Goal: Task Accomplishment & Management: Manage account settings

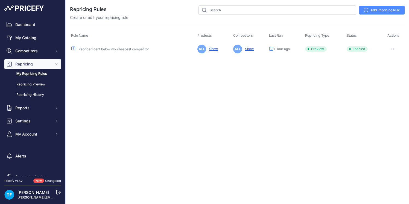
click at [33, 83] on link "Repricing Preview" at bounding box center [32, 85] width 57 height 10
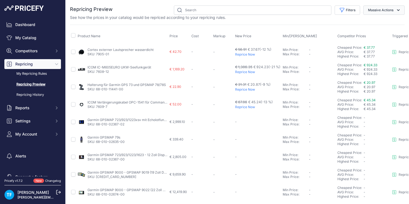
click at [393, 9] on button "Massive Actions" at bounding box center [383, 9] width 41 height 9
click at [336, 19] on div "See how the prices in your catalog would be repriced according to your repricin…" at bounding box center [237, 17] width 334 height 5
click at [105, 66] on link "ICOM IC-M605EURO UKW-Seefunkgerät" at bounding box center [119, 67] width 64 height 4
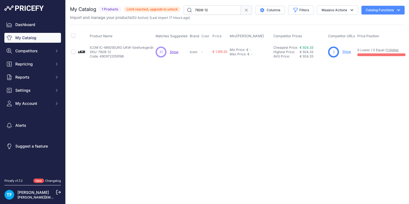
drag, startPoint x: 112, startPoint y: 51, endPoint x: 98, endPoint y: 52, distance: 13.7
click at [98, 52] on p "SKU: 7608-12" at bounding box center [122, 52] width 64 height 4
copy p "7608-12"
click at [27, 92] on span "Settings" at bounding box center [33, 89] width 36 height 5
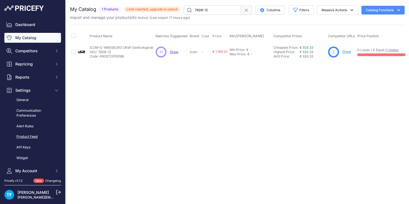
click at [39, 136] on link "Product Feed" at bounding box center [32, 137] width 57 height 10
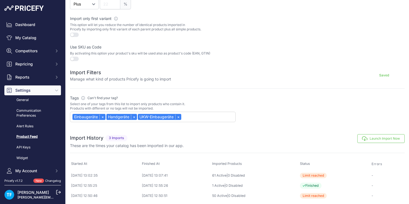
scroll to position [155, 0]
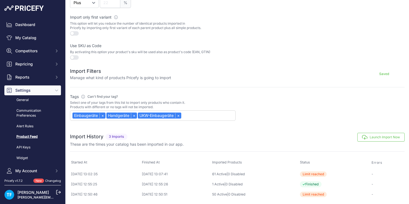
click at [375, 138] on button "Launch Import Now" at bounding box center [380, 137] width 47 height 9
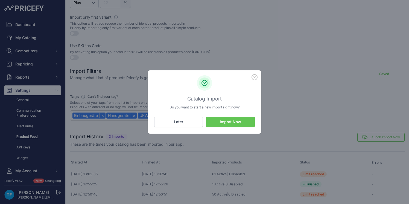
click at [241, 121] on button "Import Now" at bounding box center [230, 121] width 49 height 10
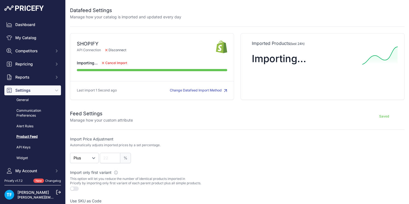
click at [209, 90] on button "Change Datafeed Import Method" at bounding box center [198, 90] width 57 height 5
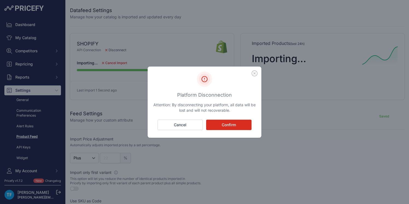
click at [195, 122] on button "Cancel" at bounding box center [179, 124] width 45 height 10
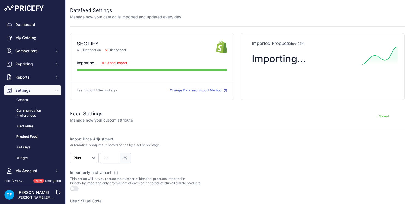
click at [37, 136] on link "Product Feed" at bounding box center [32, 137] width 57 height 10
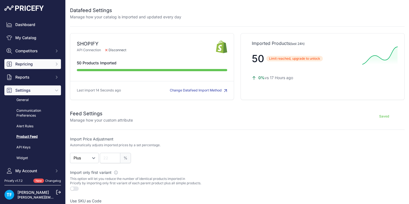
click at [26, 63] on span "Repricing" at bounding box center [33, 63] width 36 height 5
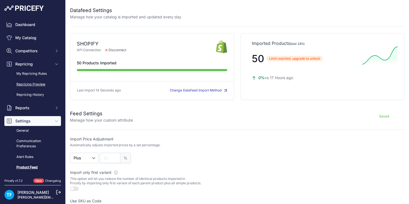
click at [38, 82] on link "Repricing Preview" at bounding box center [32, 85] width 57 height 10
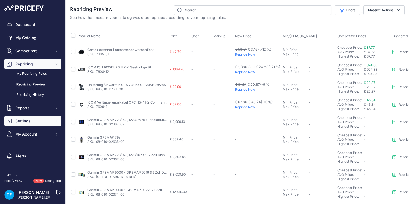
click at [39, 119] on span "Settings" at bounding box center [33, 120] width 36 height 5
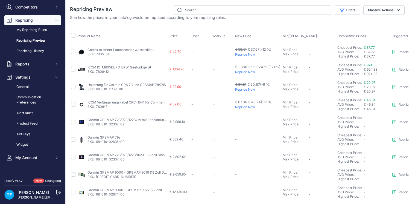
click at [34, 122] on link "Product Feed" at bounding box center [32, 124] width 57 height 10
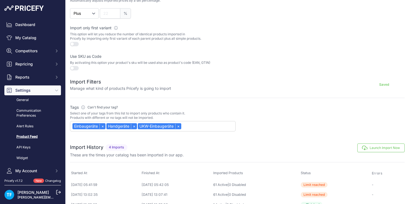
scroll to position [165, 0]
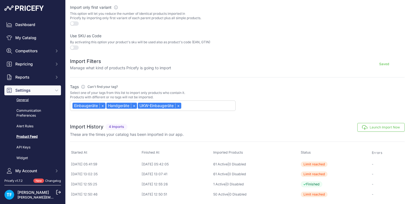
click at [26, 99] on link "General" at bounding box center [32, 100] width 57 height 10
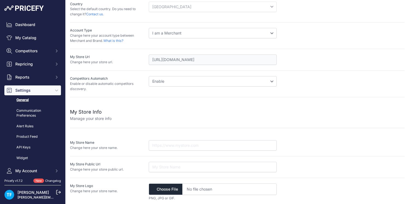
scroll to position [92, 0]
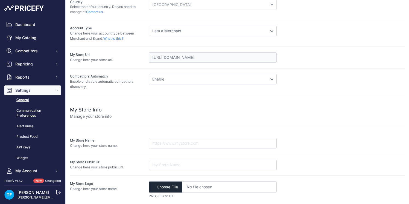
click at [29, 110] on link "Communication Preferences" at bounding box center [32, 113] width 57 height 14
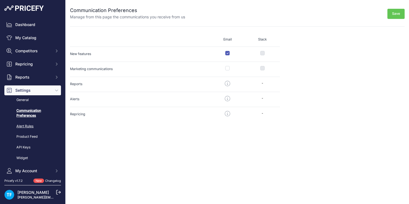
click at [27, 127] on link "Alert Rules" at bounding box center [32, 126] width 57 height 10
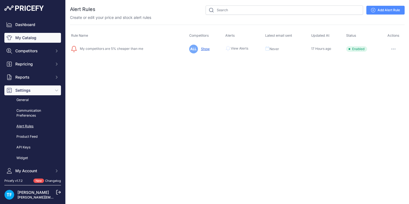
click at [38, 39] on link "My Catalog" at bounding box center [32, 38] width 57 height 10
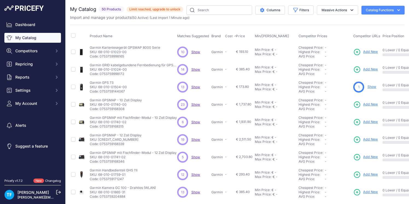
click at [227, 36] on span "Cost" at bounding box center [229, 36] width 8 height 4
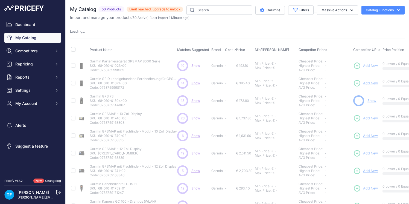
click at [228, 50] on span "Cost" at bounding box center [229, 50] width 8 height 4
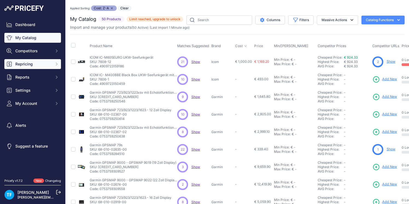
click at [33, 62] on span "Repricing" at bounding box center [33, 63] width 36 height 5
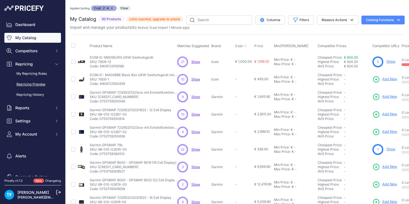
click at [36, 83] on link "Repricing Preview" at bounding box center [32, 85] width 57 height 10
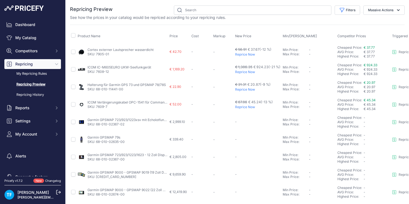
click at [195, 36] on span "Cost" at bounding box center [194, 36] width 7 height 4
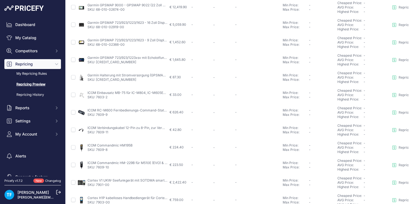
scroll to position [212, 0]
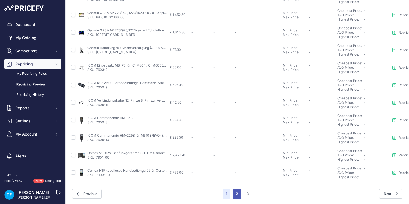
click at [236, 191] on button "2" at bounding box center [236, 194] width 8 height 10
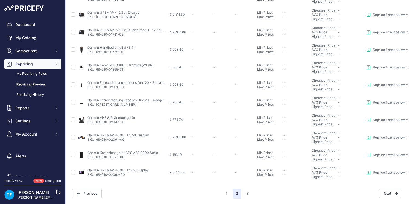
scroll to position [212, 0]
click at [246, 194] on button "3" at bounding box center [247, 194] width 9 height 10
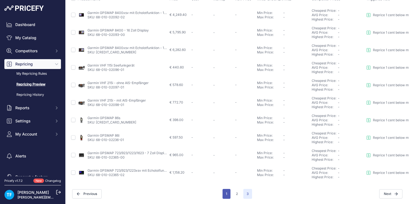
click at [227, 192] on button "1" at bounding box center [226, 194] width 8 height 10
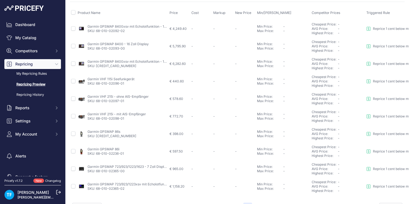
scroll to position [51, 0]
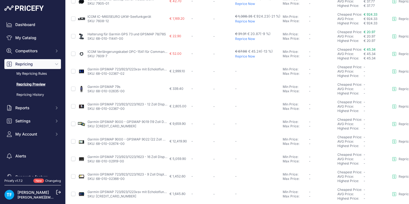
scroll to position [37, 0]
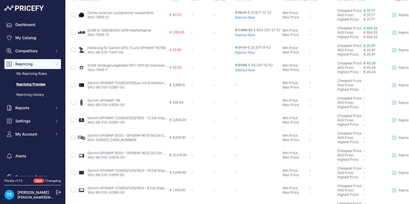
click at [39, 84] on link "Repricing Preview" at bounding box center [32, 85] width 57 height 10
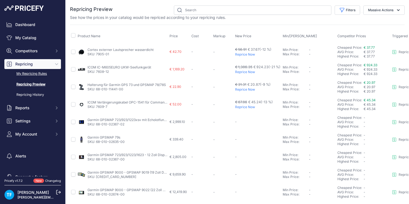
click at [34, 73] on link "My Repricing Rules" at bounding box center [32, 74] width 57 height 10
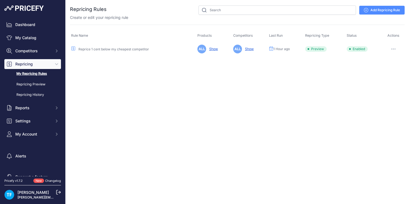
click at [144, 50] on link "Reprice 1 cent below my cheapest competitor" at bounding box center [113, 49] width 70 height 4
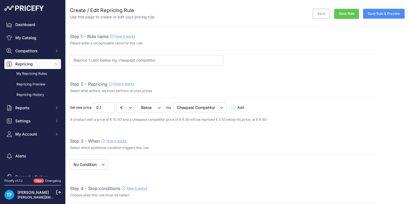
select select "7"
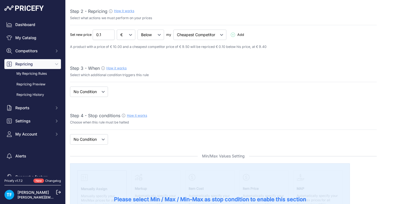
scroll to position [73, 0]
click at [103, 91] on select "When No Condition" at bounding box center [89, 91] width 38 height 10
click at [70, 86] on select "When No Condition" at bounding box center [89, 91] width 38 height 10
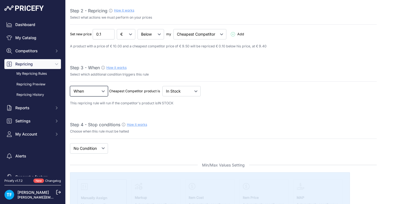
click at [104, 91] on select "When No Condition" at bounding box center [89, 91] width 38 height 10
click at [70, 86] on select "When No Condition" at bounding box center [89, 91] width 38 height 10
click at [102, 92] on select "When No Condition" at bounding box center [89, 91] width 38 height 10
select select "none"
click at [70, 86] on select "When No Condition" at bounding box center [89, 91] width 38 height 10
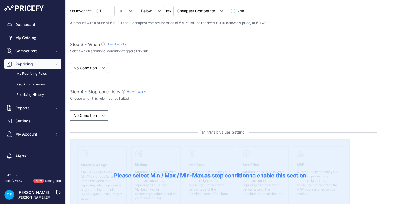
click at [100, 116] on select "New Price No Condition" at bounding box center [89, 115] width 38 height 10
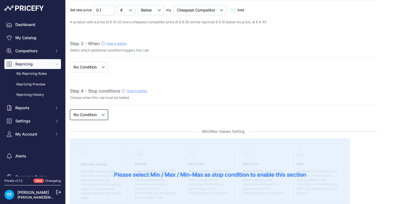
select select "price"
click at [70, 109] on select "New Price No Condition" at bounding box center [89, 114] width 38 height 10
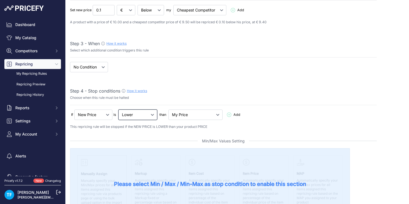
click at [154, 114] on select "Lower Higher Lower/Higher" at bounding box center [137, 114] width 39 height 10
click at [190, 114] on select "My Price Min Price Max Price Min/Max Price My Cost" at bounding box center [195, 114] width 54 height 10
select select "my_cost"
click at [169, 109] on select "My Price Min Price Max Price Min/Max Price My Cost" at bounding box center [195, 114] width 54 height 10
click at [227, 114] on icon at bounding box center [229, 114] width 4 height 4
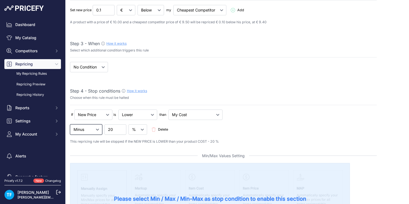
click at [98, 130] on select "Minus Plus Multiplied Divided" at bounding box center [86, 129] width 32 height 10
select select "plus"
click at [70, 124] on select "Minus Plus Multiplied Divided" at bounding box center [86, 129] width 32 height 10
click at [118, 129] on input "20" at bounding box center [115, 129] width 22 height 10
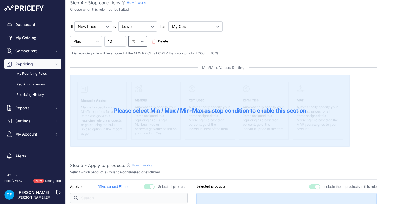
scroll to position [190, 0]
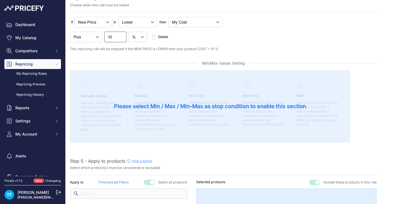
drag, startPoint x: 112, startPoint y: 37, endPoint x: 105, endPoint y: 37, distance: 7.6
click at [105, 37] on input "10" at bounding box center [115, 37] width 22 height 10
type input "20"
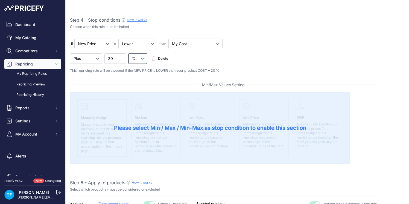
scroll to position [167, 0]
click at [106, 44] on select "New Price No Condition" at bounding box center [93, 44] width 38 height 10
click at [74, 39] on select "New Price No Condition" at bounding box center [93, 44] width 38 height 10
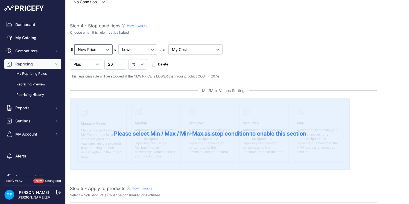
scroll to position [163, 0]
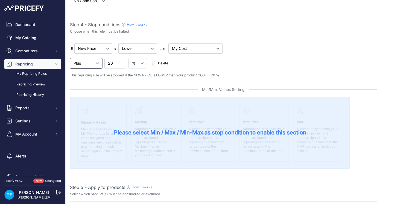
click at [96, 63] on select "Minus Plus Multiplied Divided" at bounding box center [86, 63] width 32 height 10
click at [70, 58] on select "Minus Plus Multiplied Divided" at bounding box center [86, 63] width 32 height 10
click at [151, 51] on select "Lower Higher Lower/Higher" at bounding box center [137, 48] width 39 height 10
click at [118, 43] on select "Lower Higher Lower/Higher" at bounding box center [137, 48] width 39 height 10
click at [189, 51] on select "My Price Min Price Max Price Min/Max Price My Cost" at bounding box center [195, 48] width 54 height 10
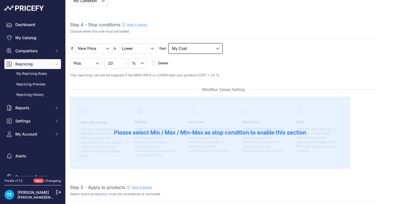
click at [169, 43] on select "My Price Min Price Max Price Min/Max Price My Cost" at bounding box center [195, 48] width 54 height 10
click at [196, 49] on select "My Price Min Price Max Price Min/Max Price My Cost" at bounding box center [195, 48] width 54 height 10
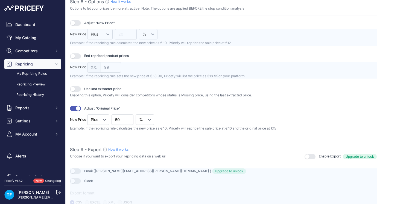
scroll to position [702, 0]
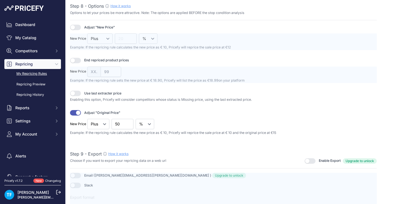
click at [41, 74] on link "My Repricing Rules" at bounding box center [32, 74] width 57 height 10
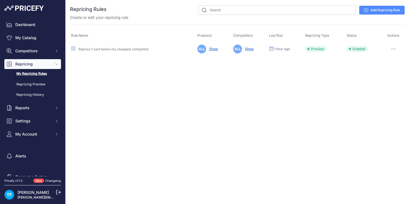
click at [117, 49] on link "Reprice 1 cent below my cheapest competitor" at bounding box center [113, 49] width 70 height 4
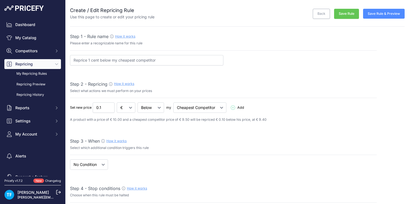
select select "7"
click at [151, 61] on input "Reprice 1 cent below my cheapest competitor" at bounding box center [146, 60] width 153 height 10
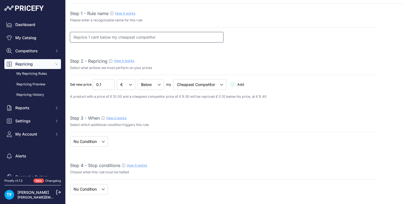
scroll to position [23, 0]
click at [140, 38] on input "Reprice 1 cent below my cheapest competitor" at bounding box center [146, 36] width 153 height 10
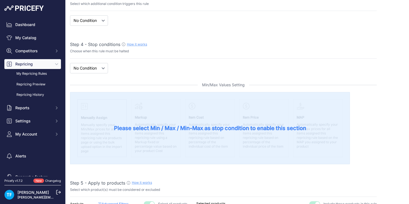
scroll to position [144, 0]
click at [94, 66] on select "New Price No Condition" at bounding box center [89, 67] width 38 height 10
select select "price"
click at [70, 62] on select "New Price No Condition" at bounding box center [89, 67] width 38 height 10
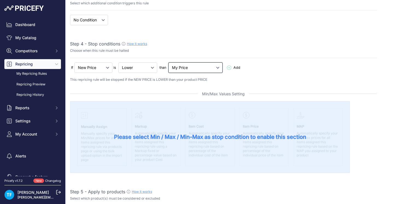
click at [198, 67] on select "My Price Min Price Max Price Min/Max Price My Cost" at bounding box center [195, 67] width 54 height 10
select select "my_cost"
click at [169, 62] on select "My Price Min Price Max Price Min/Max Price My Cost" at bounding box center [195, 67] width 54 height 10
click at [233, 67] on span "Add" at bounding box center [236, 67] width 7 height 5
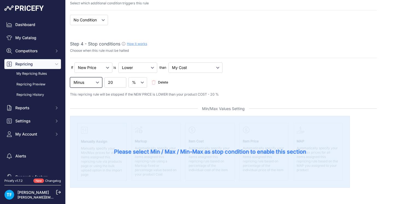
click at [94, 82] on select "Minus Plus Multiplied Divided" at bounding box center [86, 82] width 32 height 10
select select "plus"
click at [70, 77] on select "Minus Plus Multiplied Divided" at bounding box center [86, 82] width 32 height 10
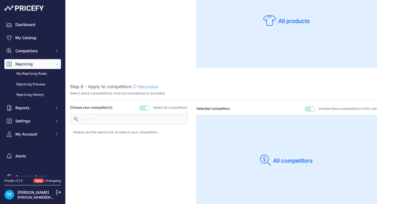
scroll to position [0, 0]
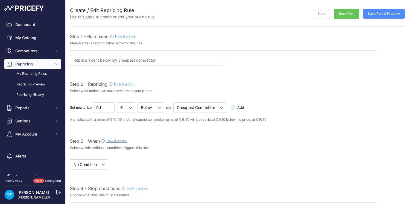
click at [377, 14] on button "Save Rule & Preview" at bounding box center [384, 14] width 42 height 10
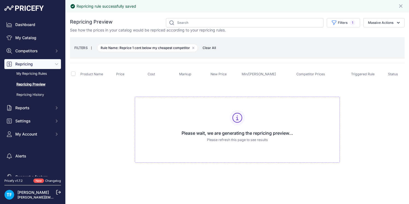
scroll to position [10, 0]
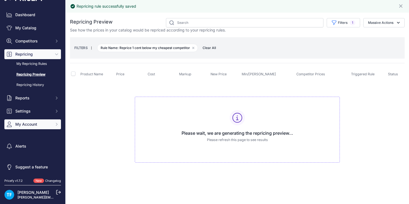
click at [44, 124] on span "My Account" at bounding box center [33, 123] width 36 height 5
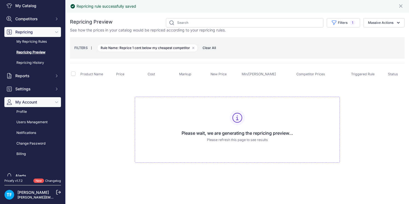
scroll to position [0, 0]
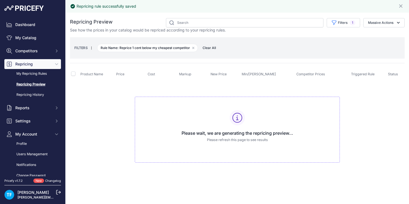
click at [36, 84] on link "Repricing Preview" at bounding box center [32, 85] width 57 height 10
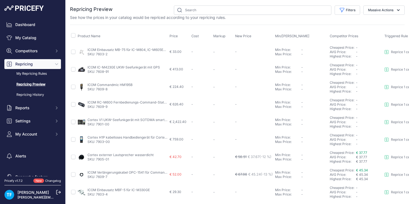
click at [248, 36] on span "New Price" at bounding box center [243, 36] width 16 height 4
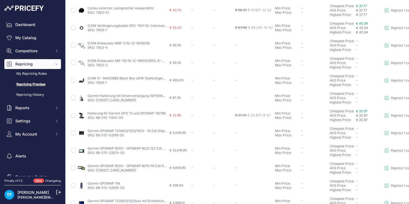
scroll to position [212, 0]
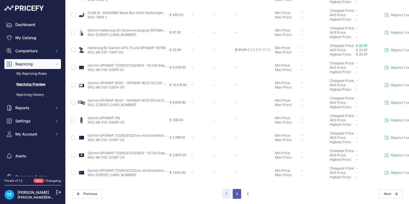
click at [236, 193] on button "2" at bounding box center [236, 194] width 8 height 10
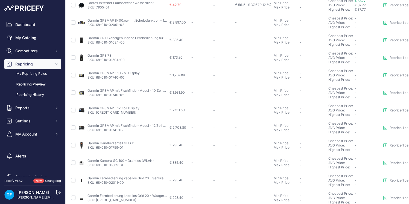
scroll to position [212, 0]
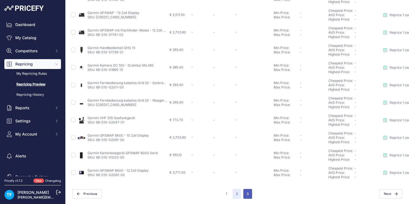
click at [248, 192] on button "3" at bounding box center [247, 194] width 9 height 10
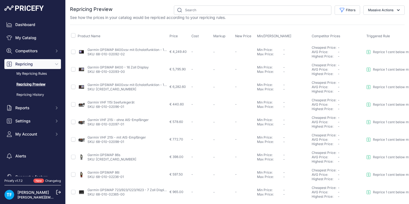
scroll to position [37, 0]
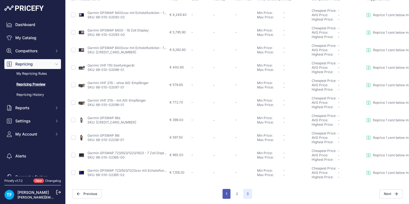
click at [229, 192] on button "1" at bounding box center [226, 194] width 8 height 10
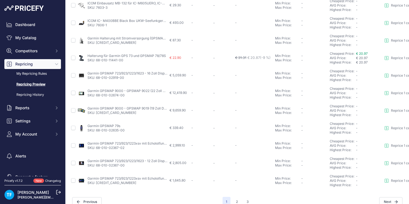
scroll to position [212, 0]
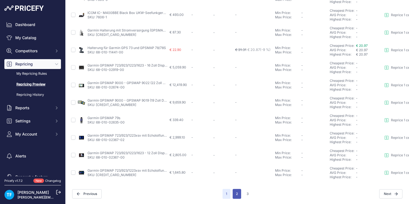
click at [237, 192] on button "2" at bounding box center [236, 194] width 8 height 10
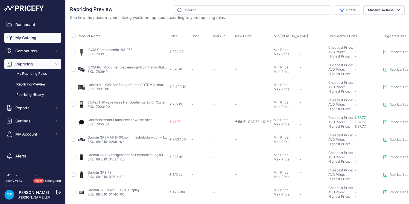
click at [32, 39] on link "My Catalog" at bounding box center [32, 38] width 57 height 10
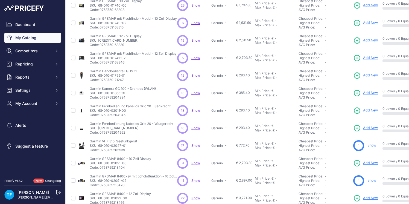
scroll to position [124, 0]
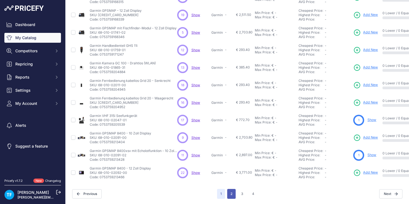
click at [232, 192] on button "2" at bounding box center [231, 194] width 8 height 10
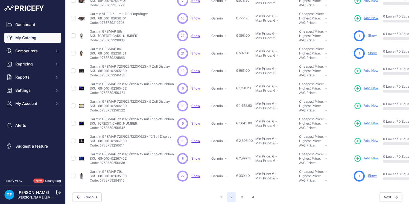
scroll to position [124, 0]
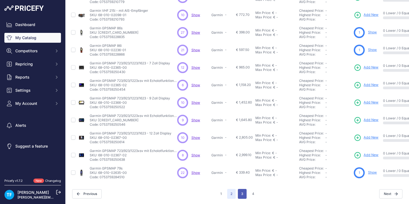
click at [241, 195] on button "3" at bounding box center [242, 194] width 9 height 10
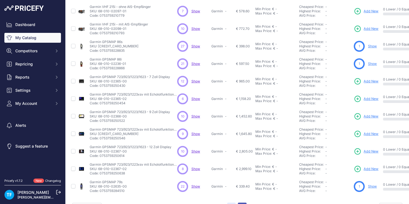
scroll to position [138, 0]
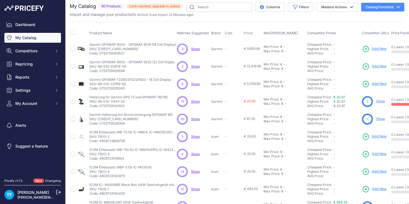
scroll to position [4, 0]
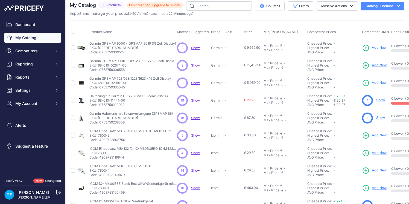
click at [168, 9] on div "My Catalog 50 Products Limit reached, upgrade to unlock ​" at bounding box center [126, 5] width 113 height 8
click at [148, 4] on span "Limit reached, upgrade to unlock" at bounding box center [154, 4] width 57 height 5
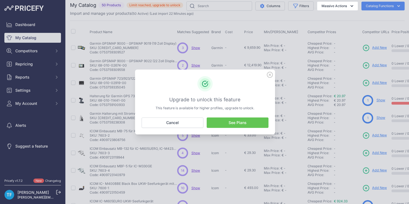
click at [242, 123] on link "See Plans" at bounding box center [238, 122] width 62 height 10
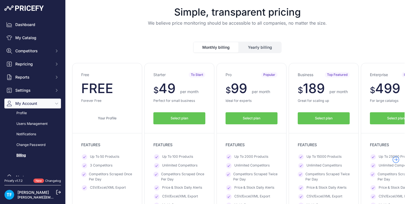
click at [266, 48] on button "Yearly billing" at bounding box center [260, 47] width 42 height 10
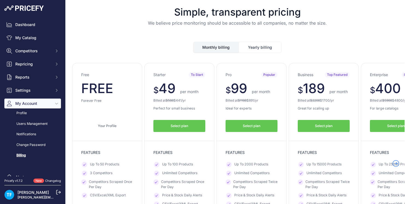
click at [229, 46] on button "Monthly billing" at bounding box center [215, 47] width 45 height 10
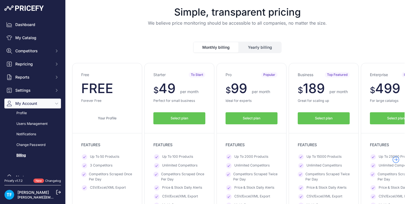
click at [252, 46] on button "Yearly billing" at bounding box center [260, 47] width 42 height 10
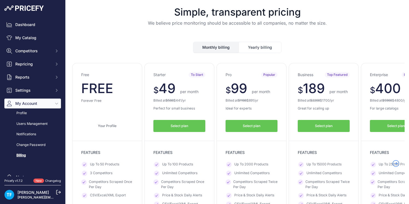
click at [225, 48] on button "Monthly billing" at bounding box center [215, 47] width 45 height 10
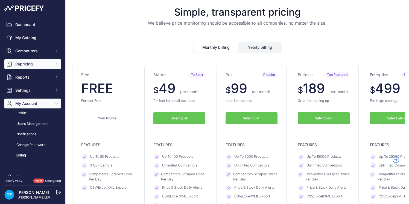
click at [32, 65] on span "Repricing" at bounding box center [33, 63] width 36 height 5
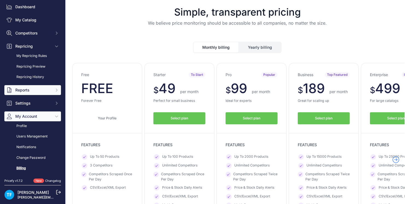
scroll to position [16, 0]
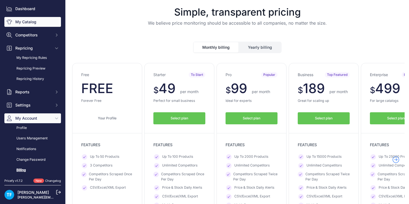
click at [35, 23] on link "My Catalog" at bounding box center [32, 22] width 57 height 10
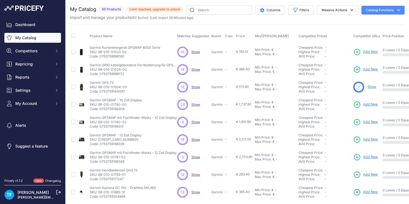
click at [377, 11] on button "Catalog Functions" at bounding box center [382, 10] width 43 height 9
click at [367, 40] on link "Update Catalog" at bounding box center [373, 41] width 61 height 10
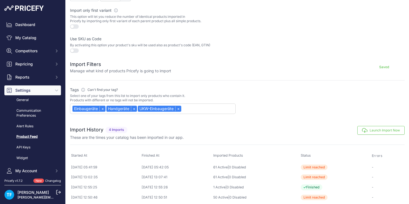
scroll to position [165, 0]
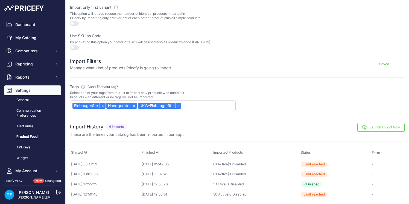
click at [377, 125] on button "Launch Import Now" at bounding box center [380, 127] width 47 height 9
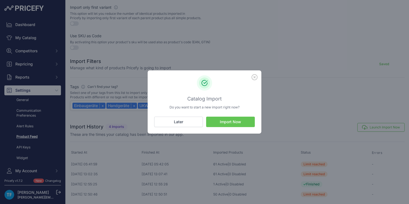
click at [233, 123] on button "Import Now" at bounding box center [230, 121] width 49 height 10
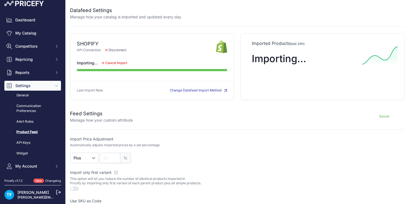
scroll to position [6, 0]
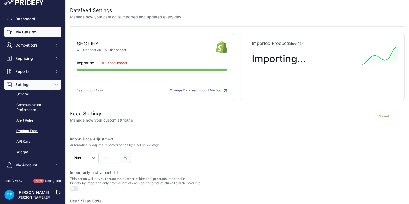
click at [32, 32] on link "My Catalog" at bounding box center [32, 32] width 57 height 10
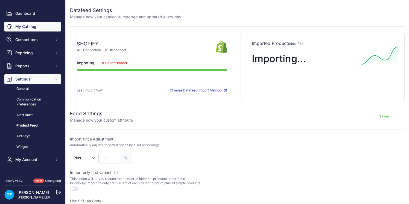
click at [32, 32] on div "Dashboard My Catalog Competitors Competitors Monitored URLs MAP infringements R…" at bounding box center [32, 86] width 57 height 156
click at [30, 27] on link "My Catalog" at bounding box center [32, 27] width 57 height 10
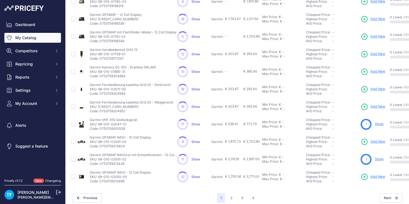
scroll to position [124, 0]
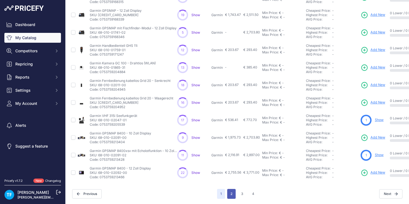
click at [232, 192] on button "2" at bounding box center [231, 194] width 8 height 10
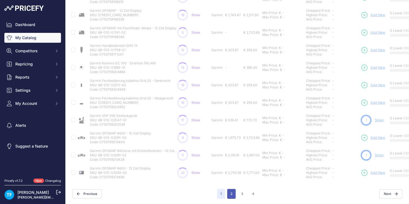
scroll to position [124, 0]
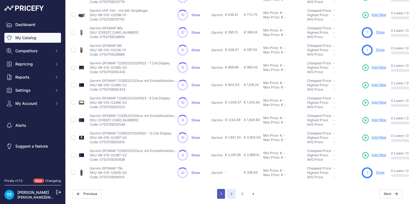
click at [223, 192] on button "1" at bounding box center [221, 194] width 8 height 10
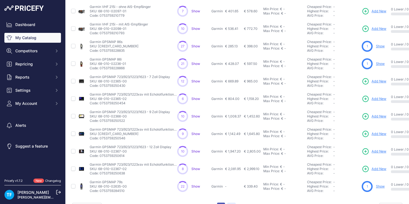
scroll to position [138, 0]
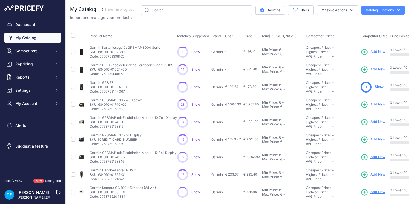
click at [195, 51] on span "Show" at bounding box center [195, 52] width 9 height 4
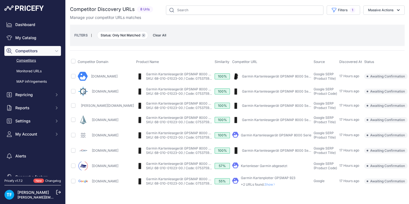
click at [145, 35] on icon "button" at bounding box center [143, 35] width 2 height 2
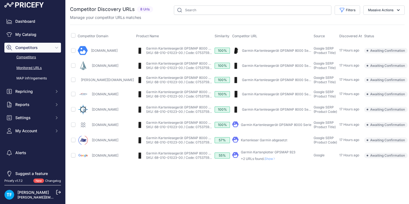
click at [36, 70] on link "Monitored URLs" at bounding box center [32, 68] width 57 height 10
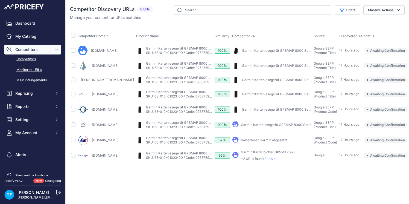
scroll to position [3, 0]
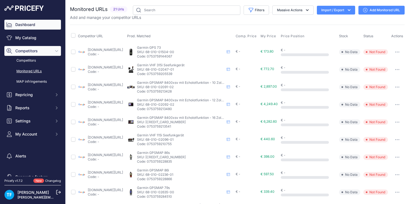
click at [33, 25] on link "Dashboard" at bounding box center [32, 25] width 57 height 10
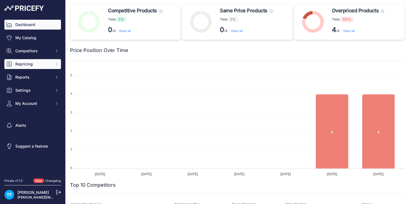
click at [31, 65] on span "Repricing" at bounding box center [33, 63] width 36 height 5
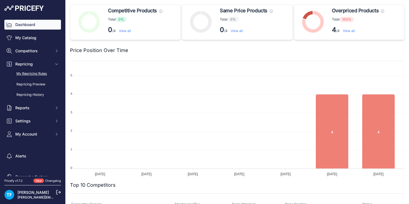
click at [42, 73] on link "My Repricing Rules" at bounding box center [32, 74] width 57 height 10
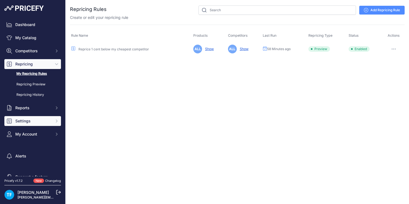
click at [37, 118] on span "Settings" at bounding box center [33, 120] width 36 height 5
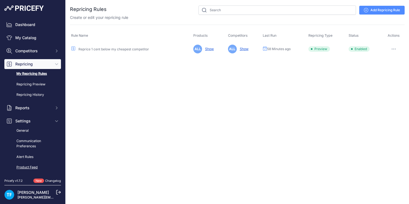
click at [39, 165] on link "Product Feed" at bounding box center [32, 167] width 57 height 10
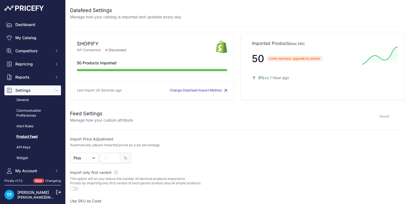
click at [305, 59] on span "Limit reached, upgrade to unlock" at bounding box center [294, 58] width 57 height 5
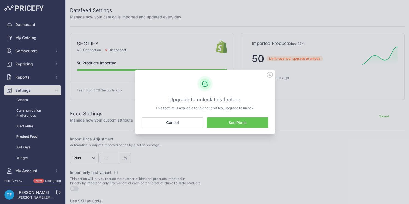
click at [246, 122] on link "See Plans" at bounding box center [238, 122] width 62 height 10
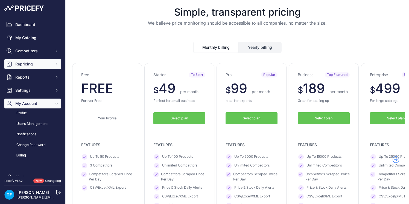
click at [25, 63] on span "Repricing" at bounding box center [33, 63] width 36 height 5
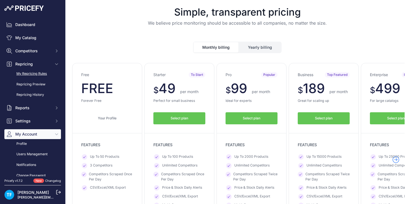
click at [34, 73] on link "My Repricing Rules" at bounding box center [32, 74] width 57 height 10
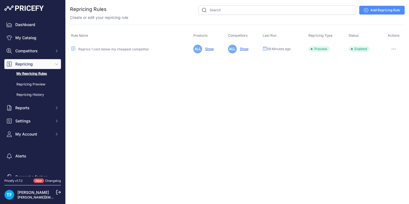
click at [126, 50] on link "Reprice 1 cent below my cheapest competitor" at bounding box center [113, 49] width 70 height 4
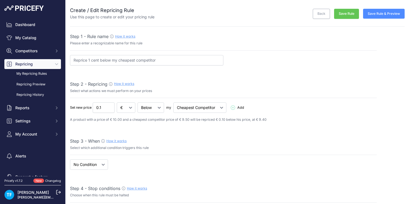
select select "7"
click at [165, 58] on input "Reprice 1 cent below my cheapest competitor" at bounding box center [146, 60] width 153 height 10
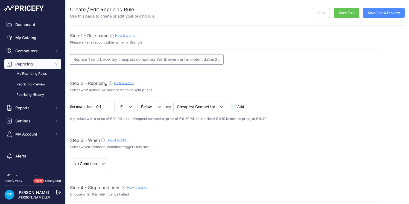
drag, startPoint x: 156, startPoint y: 58, endPoint x: 43, endPoint y: 58, distance: 113.7
click at [43, 58] on div "Dashboard My Catalog Competitors Competitors Monitored URLs MAP infringements R…" at bounding box center [204, 102] width 409 height 204
click at [108, 60] on input "Wettbewerb unter bieten, dabei 25 % über EK bleiben" at bounding box center [146, 59] width 153 height 10
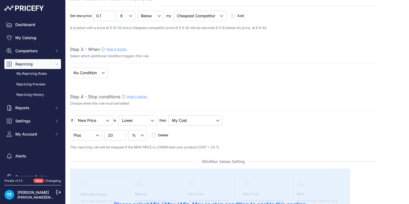
scroll to position [96, 0]
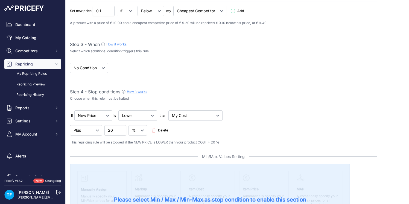
type input "Wettbewerb unterbieten, dabei 25 % über EK bleiben"
click at [119, 129] on input "20.01" at bounding box center [115, 130] width 22 height 10
click at [116, 130] on input "20.01" at bounding box center [115, 130] width 22 height 10
drag, startPoint x: 119, startPoint y: 130, endPoint x: 103, endPoint y: 129, distance: 15.6
click at [104, 129] on input "20.04" at bounding box center [115, 130] width 22 height 10
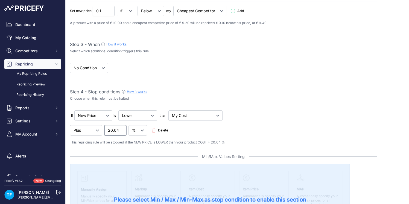
drag, startPoint x: 108, startPoint y: 129, endPoint x: 126, endPoint y: 130, distance: 17.8
click at [126, 130] on input "20.04" at bounding box center [115, 130] width 22 height 10
type input "25"
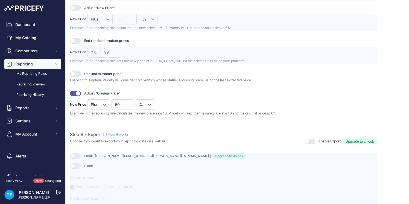
scroll to position [722, 0]
drag, startPoint x: 76, startPoint y: 92, endPoint x: 81, endPoint y: 92, distance: 4.7
click at [77, 92] on button "button" at bounding box center [75, 92] width 11 height 5
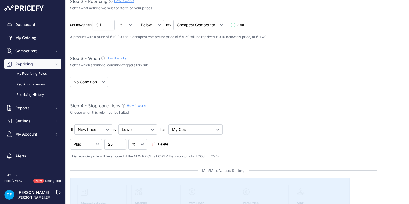
scroll to position [84, 0]
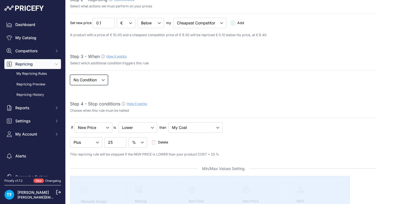
click at [104, 79] on select "When No Condition" at bounding box center [89, 80] width 38 height 10
click at [70, 75] on select "When No Condition" at bounding box center [89, 80] width 38 height 10
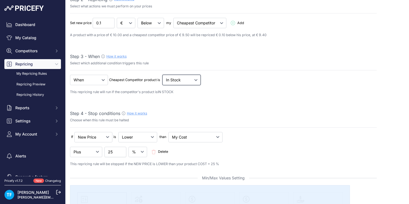
click at [192, 80] on select "Out Of Stock In Stock" at bounding box center [181, 80] width 38 height 10
click at [163, 75] on select "Out Of Stock In Stock" at bounding box center [181, 80] width 38 height 10
click at [102, 80] on select "When No Condition" at bounding box center [89, 80] width 38 height 10
select select "none"
click at [70, 75] on select "When No Condition" at bounding box center [89, 80] width 38 height 10
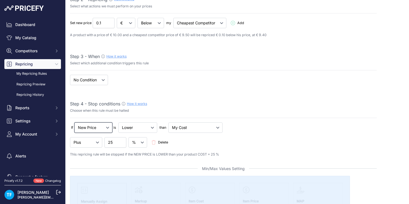
click at [108, 128] on select "New Price No Condition" at bounding box center [93, 127] width 38 height 10
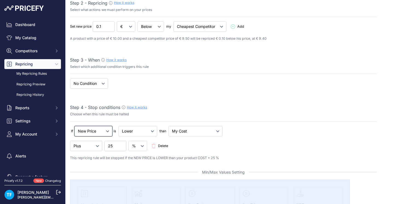
scroll to position [0, 0]
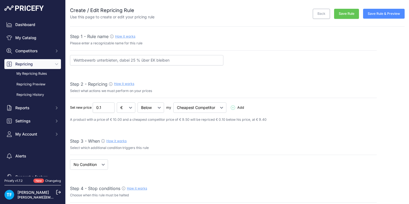
click at [392, 12] on button "Save Rule & Preview" at bounding box center [384, 14] width 42 height 10
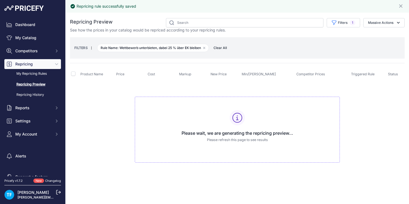
click at [108, 120] on td "Please wait, we are generating the repricing preview... Please refresh this pag…" at bounding box center [237, 127] width 334 height 92
click at [38, 83] on link "Repricing Preview" at bounding box center [32, 85] width 57 height 10
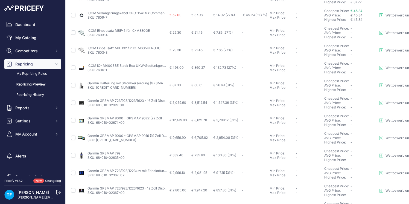
scroll to position [212, 0]
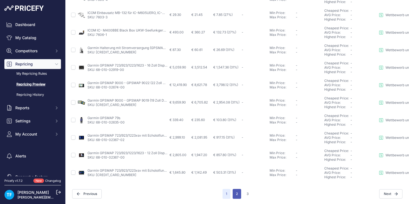
click at [238, 194] on button "2" at bounding box center [236, 194] width 8 height 10
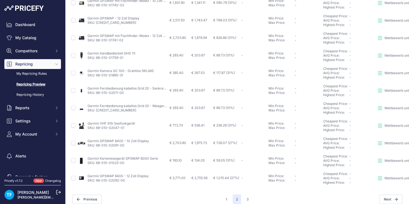
scroll to position [212, 0]
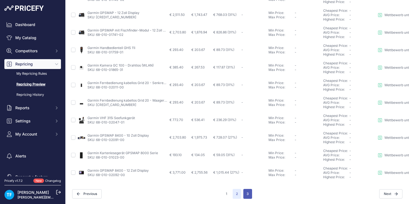
click at [246, 194] on button "3" at bounding box center [247, 194] width 9 height 10
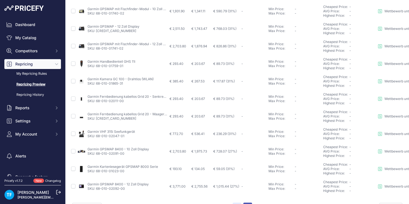
scroll to position [225, 0]
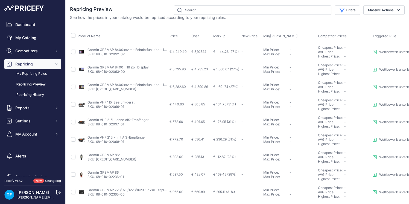
scroll to position [37, 0]
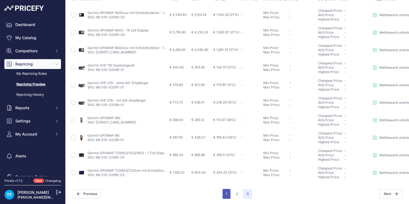
click at [227, 193] on button "1" at bounding box center [226, 194] width 8 height 10
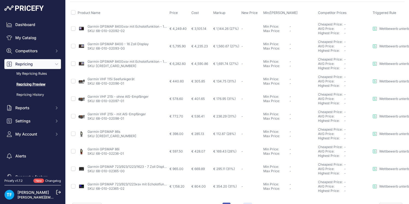
scroll to position [51, 0]
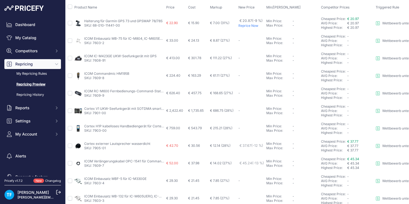
scroll to position [0, 3]
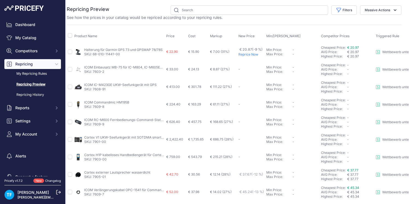
click at [171, 36] on span "Price" at bounding box center [170, 36] width 8 height 4
click at [346, 10] on button "Filters" at bounding box center [343, 9] width 25 height 9
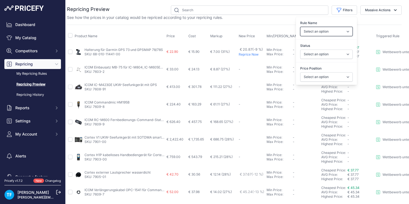
click at [341, 31] on select "Select an option Wettbewerb unterbieten, dabei 25 % über EK bleiben" at bounding box center [326, 31] width 52 height 9
click at [340, 53] on select "Select an option Skipped Repriced Suggested In Error" at bounding box center [326, 53] width 52 height 9
select select "suggested"
click at [300, 49] on select "Select an option Skipped Repriced Suggested In Error" at bounding box center [326, 53] width 52 height 9
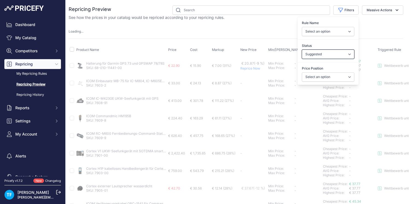
scroll to position [0, 1]
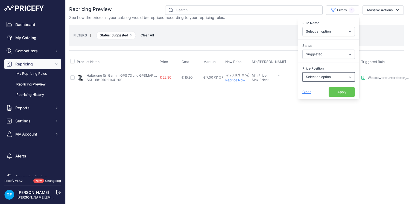
click at [328, 78] on select "Select an option I am higher Same price I am lower" at bounding box center [328, 76] width 52 height 9
select select "1"
click at [302, 72] on select "Select an option I am higher Same price I am lower" at bounding box center [328, 76] width 52 height 9
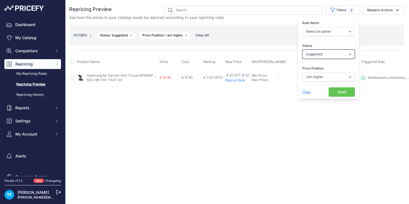
click at [337, 55] on select "Select an option Skipped Repriced Suggested In Error" at bounding box center [328, 53] width 52 height 9
select select
click at [302, 49] on select "Select an option Skipped Repriced Suggested In Error" at bounding box center [328, 53] width 52 height 9
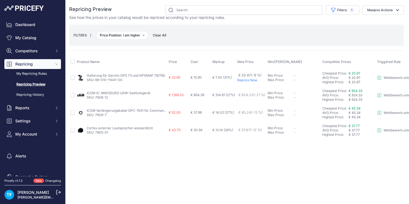
drag, startPoint x: 208, startPoint y: 166, endPoint x: 213, endPoint y: 164, distance: 4.6
click at [209, 166] on div "Close You are not connected to the internet." at bounding box center [236, 102] width 343 height 204
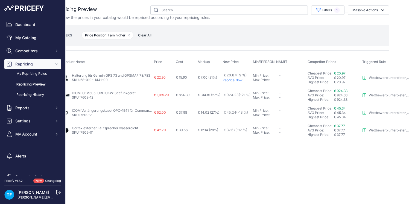
scroll to position [0, 46]
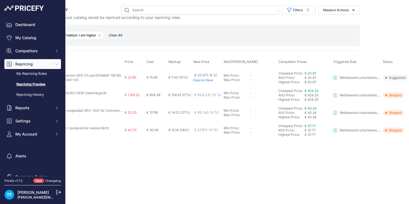
click at [207, 80] on p "Reprice Now" at bounding box center [207, 80] width 28 height 4
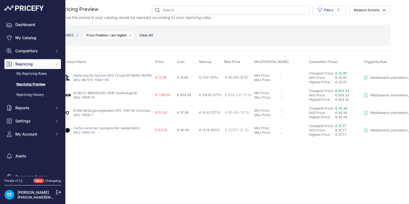
scroll to position [0, 0]
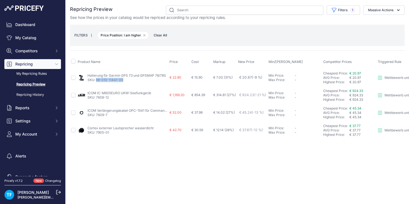
drag, startPoint x: 123, startPoint y: 79, endPoint x: 96, endPoint y: 80, distance: 26.8
click at [96, 80] on p "SKU: 68-010-11441-00" at bounding box center [126, 80] width 78 height 4
copy link "68-010-11441-00"
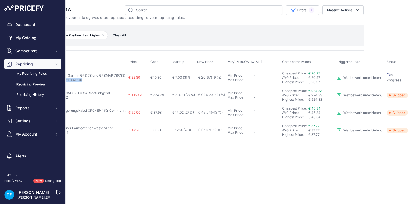
click at [37, 83] on link "Repricing Preview" at bounding box center [32, 85] width 57 height 10
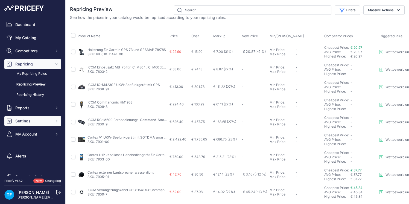
click at [50, 120] on span "Settings" at bounding box center [33, 120] width 36 height 5
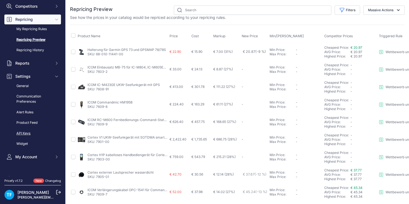
scroll to position [46, 0]
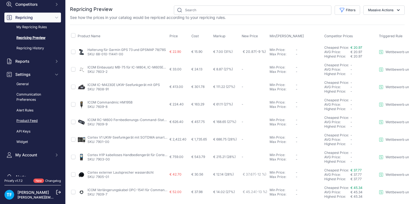
click at [34, 120] on link "Product Feed" at bounding box center [32, 121] width 57 height 10
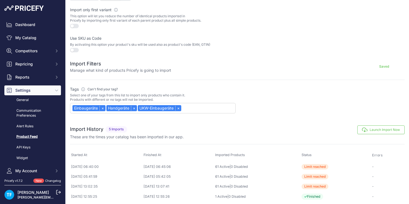
scroll to position [175, 0]
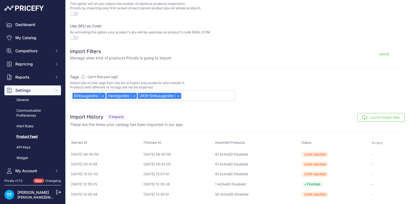
click at [203, 96] on div "Einbaugeräte × Handgeräte × UKW-Einbaugeräte ×" at bounding box center [153, 95] width 166 height 10
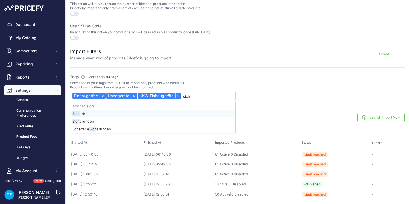
type input "sich"
click at [179, 94] on link "×" at bounding box center [178, 95] width 6 height 5
click at [134, 95] on link "×" at bounding box center [134, 95] width 6 height 5
select select "{"id":"RWluYmF1Z2Vyw6R0ZQ==","name":"Einbauger\u00e4te"}"
click at [134, 95] on input "sich" at bounding box center [170, 96] width 127 height 7
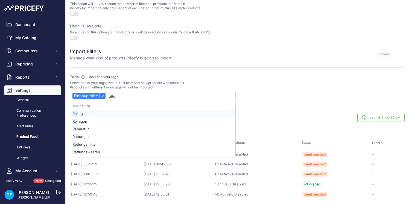
type input "rettung"
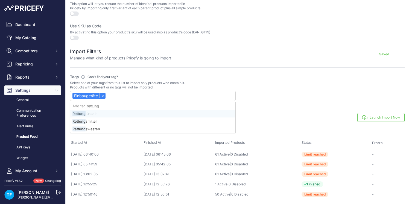
select select "{"id":"RWluYmF1Z2Vyw6R0ZQ==","name":"Einbauger\u00e4te"}"
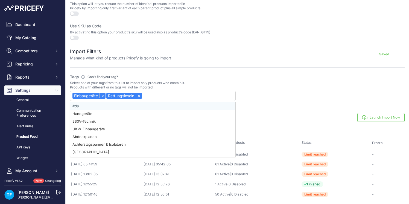
click at [383, 115] on button "Launch Import Now" at bounding box center [380, 117] width 47 height 9
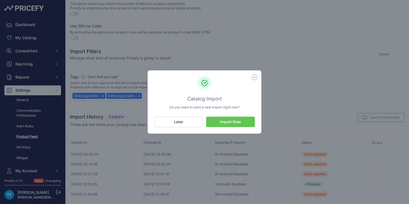
click at [233, 121] on button "Import Now" at bounding box center [230, 121] width 49 height 10
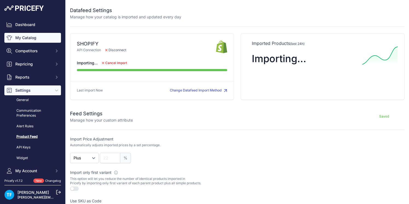
click at [27, 38] on link "My Catalog" at bounding box center [32, 38] width 57 height 10
click at [28, 38] on link "My Catalog" at bounding box center [32, 38] width 57 height 10
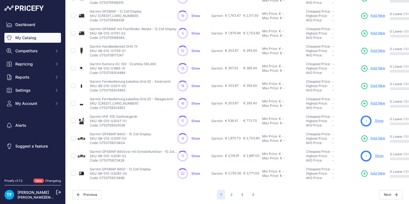
scroll to position [124, 0]
click at [244, 193] on button "3" at bounding box center [242, 194] width 9 height 10
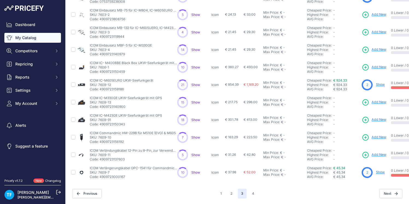
scroll to position [123, 0]
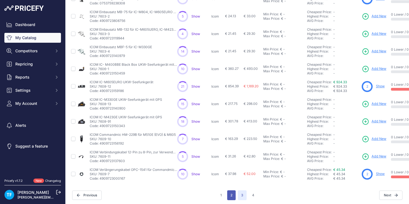
click at [232, 195] on button "2" at bounding box center [231, 195] width 8 height 10
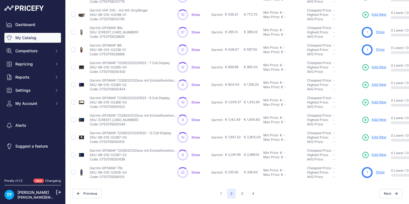
scroll to position [120, 0]
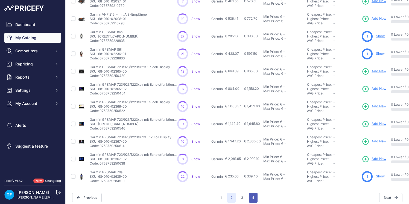
click at [254, 195] on button "4" at bounding box center [253, 197] width 9 height 10
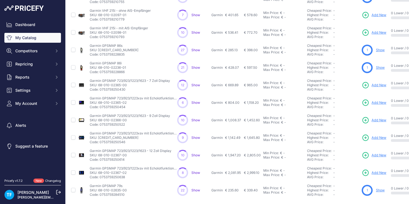
scroll to position [134, 0]
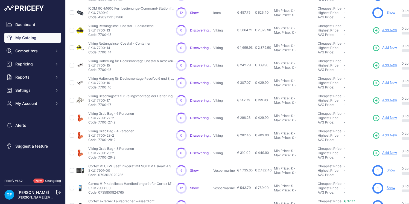
scroll to position [0, 1]
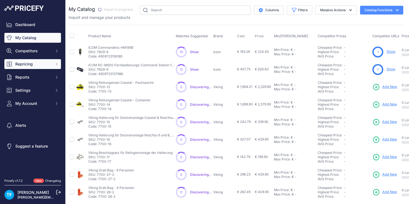
click at [27, 65] on span "Repricing" at bounding box center [33, 63] width 36 height 5
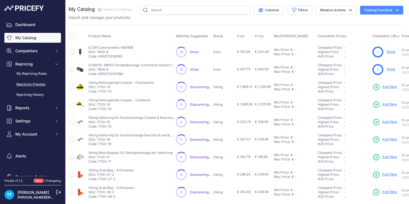
click at [36, 83] on link "Repricing Preview" at bounding box center [32, 85] width 57 height 10
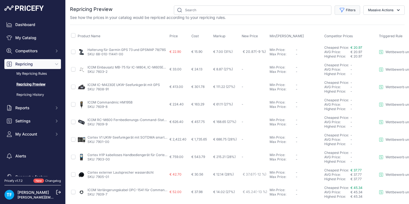
click at [355, 9] on button "Filters" at bounding box center [346, 9] width 25 height 9
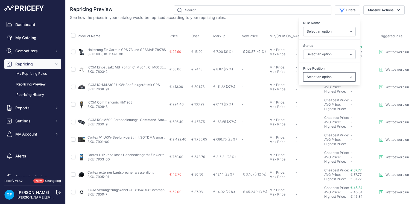
click at [338, 75] on select "Select an option I am higher Same price I am lower" at bounding box center [329, 76] width 52 height 9
select select "1"
click at [303, 72] on select "Select an option I am higher Same price I am lower" at bounding box center [329, 76] width 52 height 9
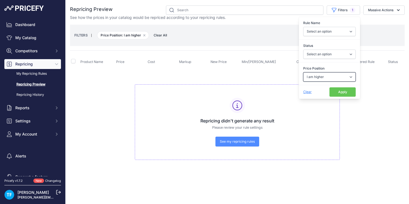
click at [328, 77] on select "Select an option I am higher Same price I am lower" at bounding box center [329, 76] width 52 height 9
select select "2"
click at [303, 72] on select "Select an option I am higher Same price I am lower" at bounding box center [329, 76] width 52 height 9
click at [325, 77] on select "Select an option I am higher Same price I am lower" at bounding box center [329, 76] width 52 height 9
select select "0"
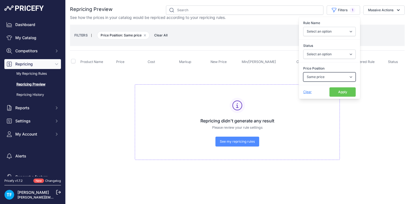
click at [303, 72] on select "Select an option I am higher Same price I am lower" at bounding box center [329, 76] width 52 height 9
click at [322, 77] on select "Select an option I am higher Same price I am lower" at bounding box center [329, 76] width 52 height 9
select select
click at [303, 72] on select "Select an option I am higher Same price I am lower" at bounding box center [329, 76] width 52 height 9
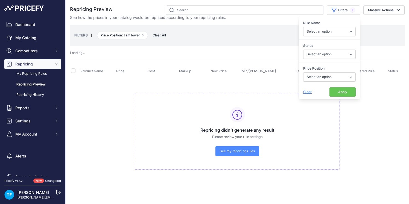
click at [281, 80] on td "Repricing didn't generate any result Please review your rule settings See my re…" at bounding box center [237, 129] width 334 height 102
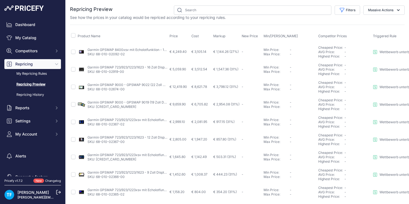
click at [40, 84] on link "Repricing Preview" at bounding box center [32, 85] width 57 height 10
click at [36, 40] on link "My Catalog" at bounding box center [32, 38] width 57 height 10
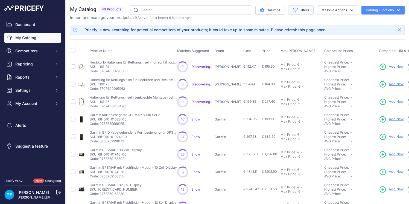
click at [302, 8] on button "Filters" at bounding box center [300, 9] width 25 height 9
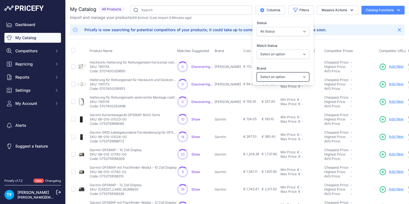
click at [292, 76] on select "Select an option Garmin Gotthardt Viking" at bounding box center [283, 76] width 52 height 9
select select "Viking"
click at [257, 72] on select "Select an option Garmin Gotthardt Viking" at bounding box center [283, 76] width 52 height 9
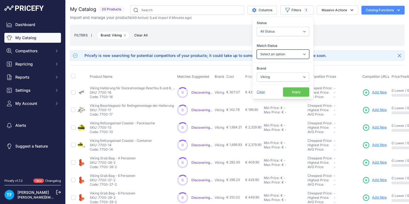
click at [286, 53] on select "Select an option Matched Unmatched" at bounding box center [283, 53] width 52 height 9
select select "1"
click at [257, 49] on select "Select an option Matched Unmatched" at bounding box center [283, 53] width 52 height 9
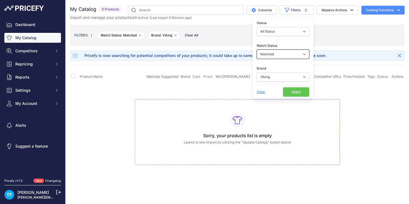
click at [287, 54] on select "Select an option Matched Unmatched" at bounding box center [283, 53] width 52 height 9
select select "0"
click at [257, 49] on select "Select an option Matched Unmatched" at bounding box center [283, 53] width 52 height 9
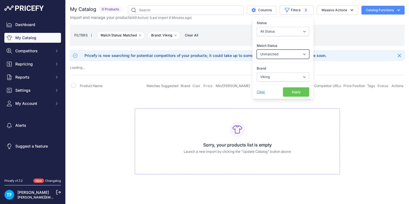
click at [288, 53] on select "Select an option Matched Unmatched" at bounding box center [283, 53] width 52 height 9
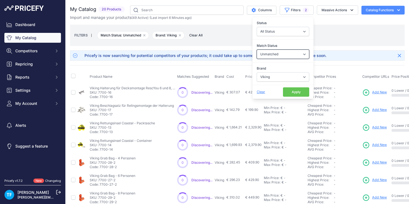
select select
click at [257, 49] on select "Select an option Matched Unmatched" at bounding box center [283, 53] width 52 height 9
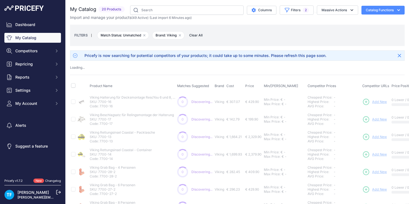
click at [332, 49] on div "My Catalog 20 Products" at bounding box center [237, 188] width 334 height 367
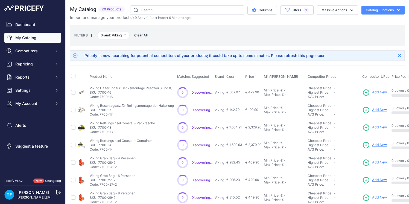
click at [28, 38] on link "My Catalog" at bounding box center [32, 38] width 57 height 10
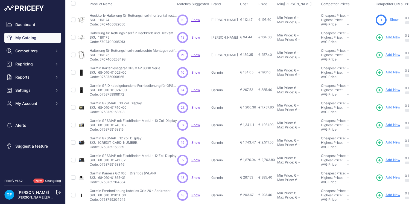
scroll to position [124, 0]
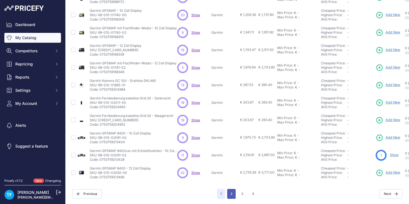
click at [232, 195] on button "2" at bounding box center [231, 194] width 8 height 10
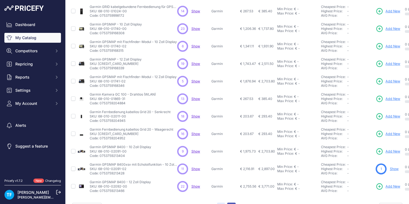
scroll to position [138, 0]
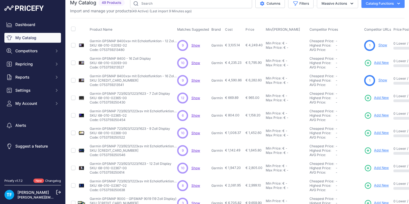
scroll to position [10, 0]
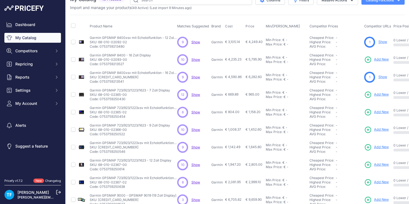
click at [194, 60] on span "Show" at bounding box center [195, 59] width 9 height 4
click at [29, 63] on span "Repricing" at bounding box center [33, 63] width 36 height 5
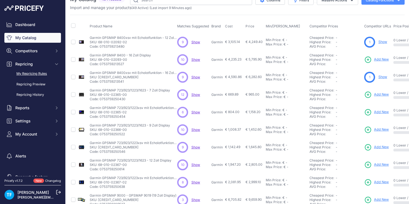
click at [39, 72] on link "My Repricing Rules" at bounding box center [32, 74] width 57 height 10
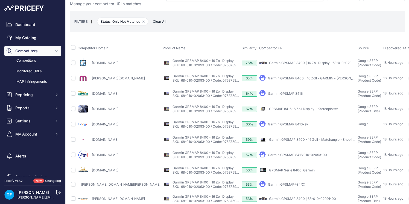
scroll to position [17, 0]
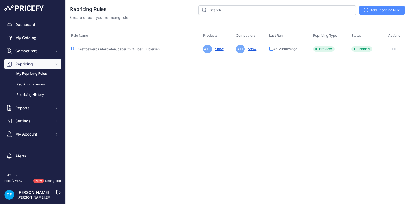
click at [397, 48] on button "button" at bounding box center [394, 49] width 11 height 8
click at [385, 68] on button "Run Preview" at bounding box center [385, 69] width 35 height 9
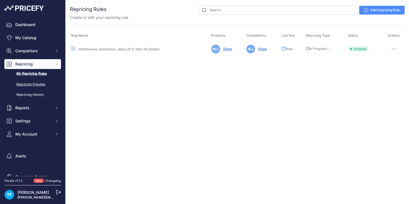
click at [35, 84] on link "Repricing Preview" at bounding box center [32, 85] width 57 height 10
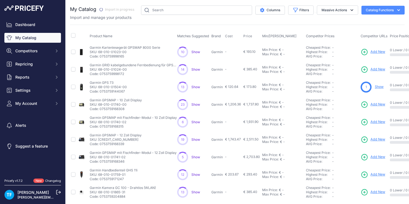
click at [28, 37] on link "My Catalog" at bounding box center [32, 38] width 57 height 10
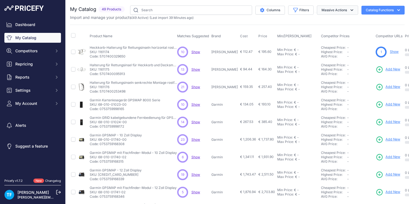
scroll to position [0, 0]
click at [343, 10] on button "Massive Actions" at bounding box center [337, 9] width 41 height 9
click at [364, 19] on div "Import and manage your products ( 49 Active ) (Last import 39 Minutes ago)" at bounding box center [237, 16] width 334 height 5
click at [306, 10] on button "Filters" at bounding box center [300, 9] width 25 height 9
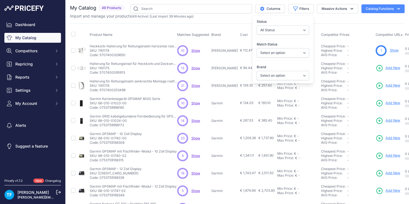
scroll to position [2, 0]
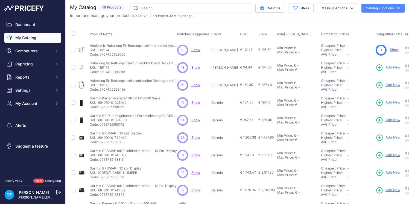
click at [332, 22] on div "My Catalog 49 Products" at bounding box center [237, 162] width 334 height 317
click at [26, 63] on span "Repricing" at bounding box center [33, 63] width 36 height 5
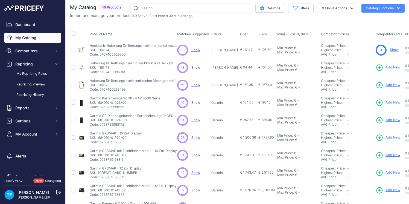
click at [37, 84] on link "Repricing Preview" at bounding box center [32, 85] width 57 height 10
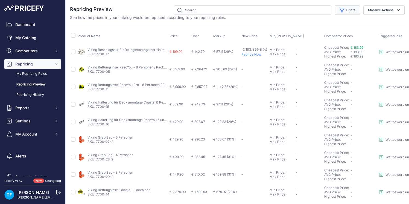
click at [346, 9] on button "Filters" at bounding box center [346, 9] width 25 height 9
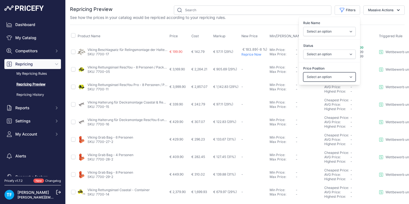
click at [337, 76] on select "Select an option I am higher Same price I am lower" at bounding box center [329, 76] width 52 height 9
select select "1"
click at [303, 72] on select "Select an option I am higher Same price I am lower" at bounding box center [329, 76] width 52 height 9
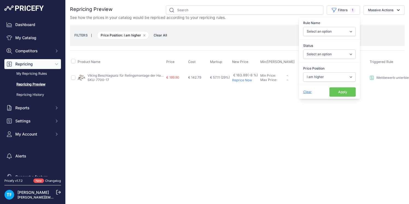
click at [342, 94] on button "Apply" at bounding box center [342, 91] width 26 height 9
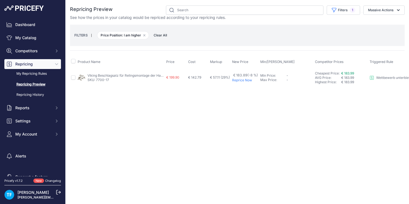
click at [35, 84] on link "Repricing Preview" at bounding box center [32, 85] width 57 height 10
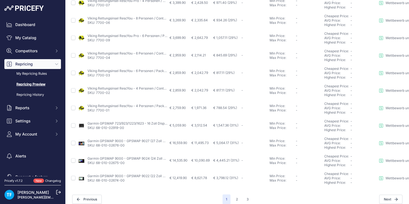
scroll to position [212, 0]
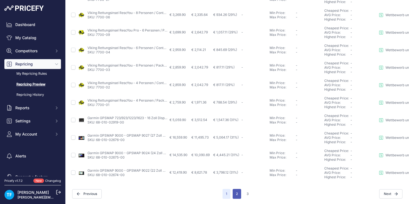
click at [238, 193] on button "2" at bounding box center [236, 194] width 8 height 10
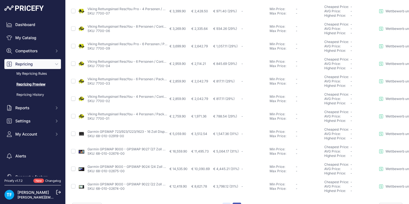
scroll to position [225, 0]
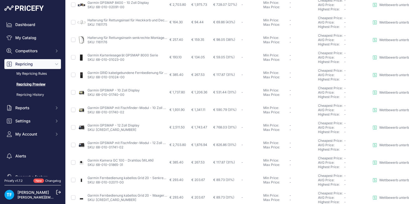
scroll to position [212, 0]
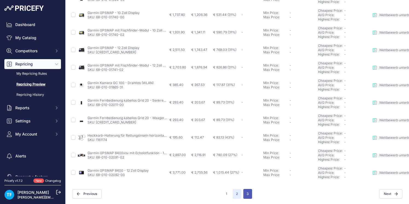
click at [247, 194] on button "3" at bounding box center [247, 194] width 9 height 10
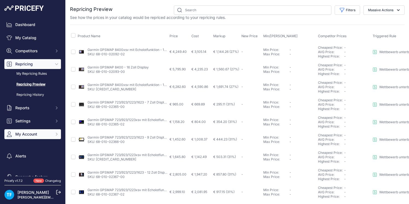
click at [33, 135] on span "My Account" at bounding box center [33, 133] width 36 height 5
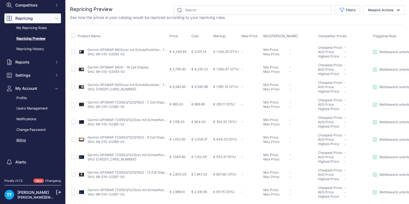
scroll to position [46, 0]
click at [23, 97] on link "Profile" at bounding box center [32, 98] width 57 height 10
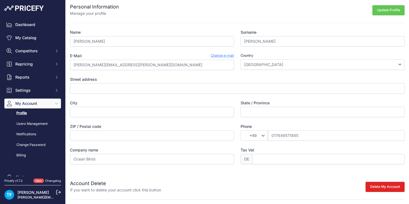
scroll to position [12, 0]
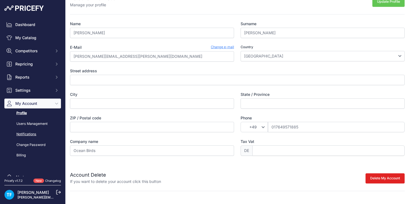
click at [31, 134] on link "Notifications" at bounding box center [32, 134] width 57 height 10
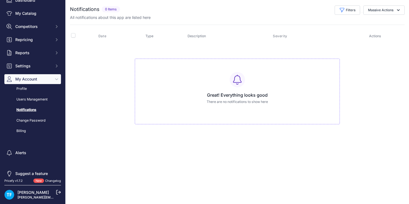
scroll to position [31, 0]
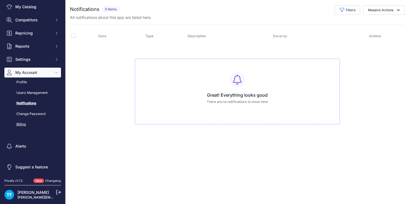
click at [22, 124] on link "Billing" at bounding box center [32, 124] width 57 height 10
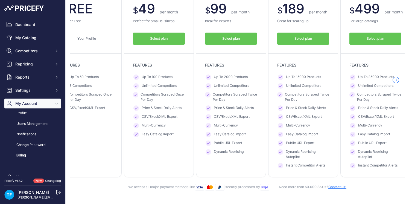
scroll to position [81, 0]
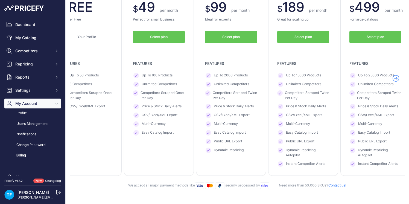
click at [231, 38] on span "Select plan" at bounding box center [230, 36] width 17 height 5
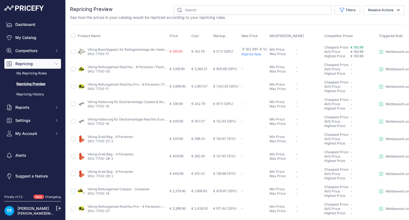
click at [99, 67] on link "Viking Rettungsinsel RescYou - 8 Personen / Packtasche" at bounding box center [130, 67] width 87 height 4
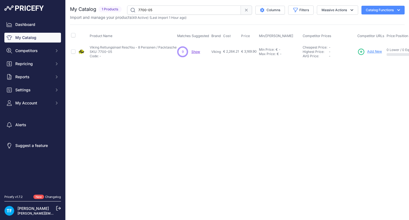
click at [194, 51] on span "Show" at bounding box center [195, 52] width 9 height 4
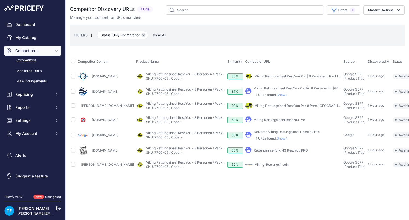
click at [143, 35] on icon "button" at bounding box center [143, 35] width 2 height 2
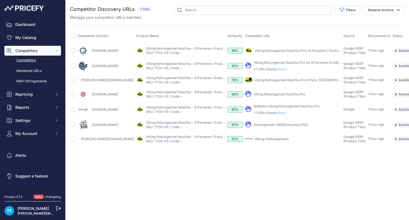
scroll to position [0, 1]
click at [117, 49] on link "[DOMAIN_NAME]" at bounding box center [104, 51] width 27 height 4
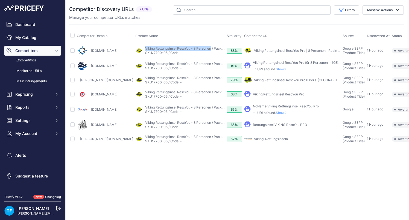
drag, startPoint x: 138, startPoint y: 46, endPoint x: 204, endPoint y: 48, distance: 66.4
click at [204, 48] on div "My Product Competitor's Product" at bounding box center [179, 50] width 89 height 9
copy link "Viking Rettungsinsel RescYou - 8 Personen"
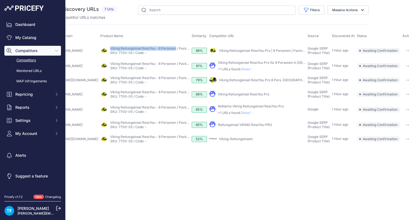
scroll to position [0, 32]
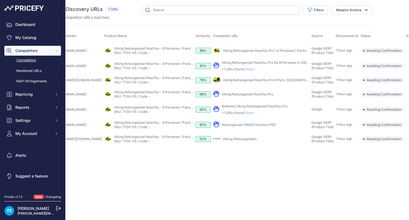
click at [369, 49] on span "Awaiting Confirmation" at bounding box center [381, 50] width 43 height 5
click at [407, 50] on button "button" at bounding box center [412, 51] width 11 height 8
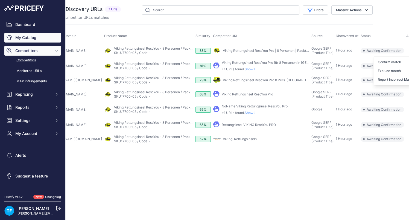
click at [27, 37] on link "My Catalog" at bounding box center [32, 38] width 57 height 10
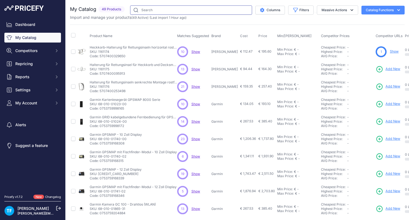
click at [171, 10] on input "text" at bounding box center [191, 9] width 122 height 9
paste input "Viking Rettungsinsel RescYou - 8 Personen"
type input "Viking Rettungsinsel RescYou - 8 Personen"
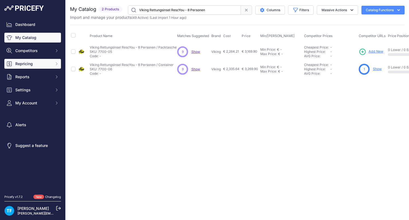
click at [27, 63] on span "Repricing" at bounding box center [33, 63] width 36 height 5
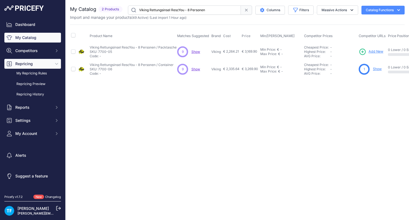
click at [27, 63] on span "Repricing" at bounding box center [33, 63] width 36 height 5
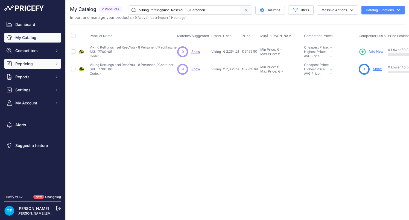
click at [27, 63] on span "Repricing" at bounding box center [33, 63] width 36 height 5
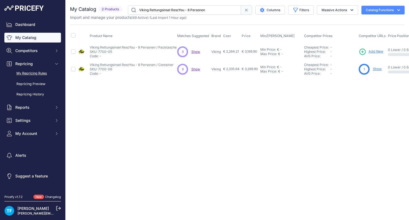
click at [38, 74] on link "My Repricing Rules" at bounding box center [32, 74] width 57 height 10
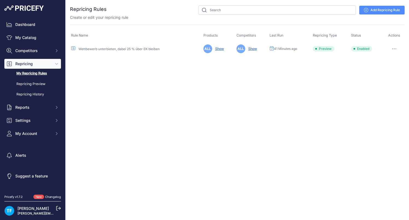
click at [394, 48] on icon "button" at bounding box center [394, 48] width 4 height 1
click at [380, 69] on button "Run Preview" at bounding box center [385, 69] width 35 height 9
